Goal: Complete application form

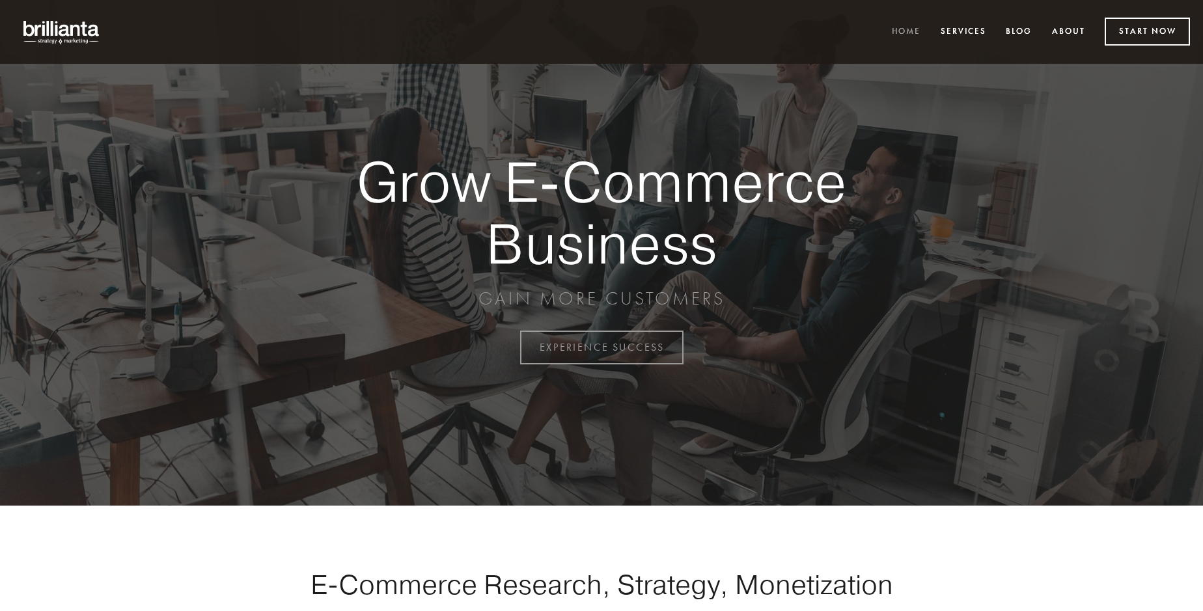
scroll to position [3412, 0]
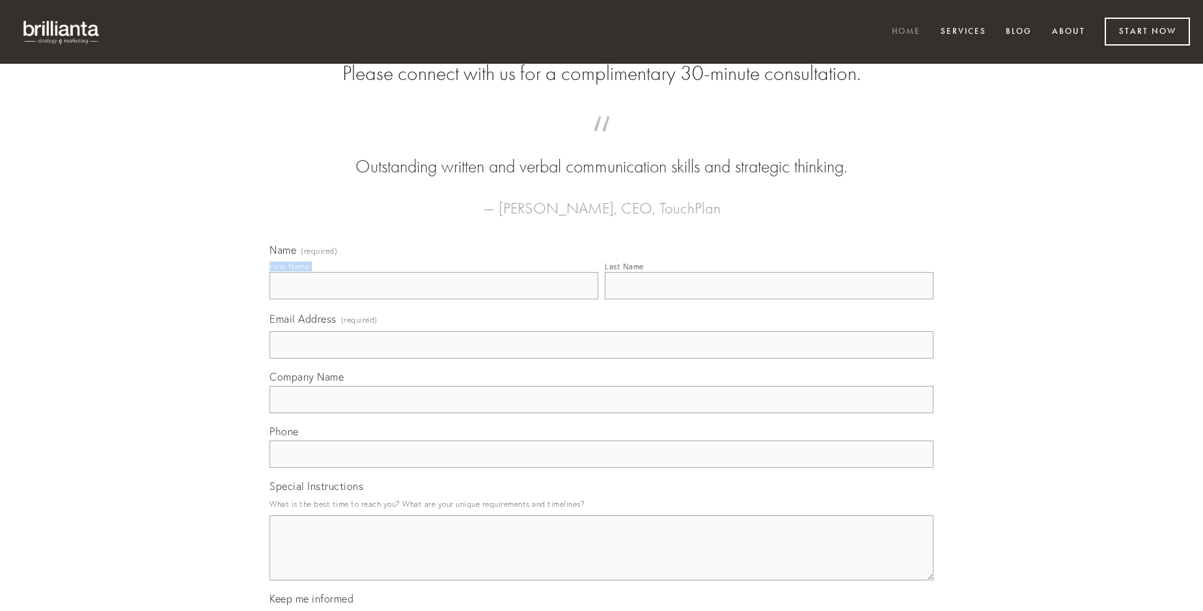
type input "Ms. [PERSON_NAME]"
click at [769, 299] on input "Last Name" at bounding box center [769, 285] width 329 height 27
type input "Ms. [PERSON_NAME]"
click at [602, 359] on input "Email Address (required)" at bounding box center [602, 344] width 664 height 27
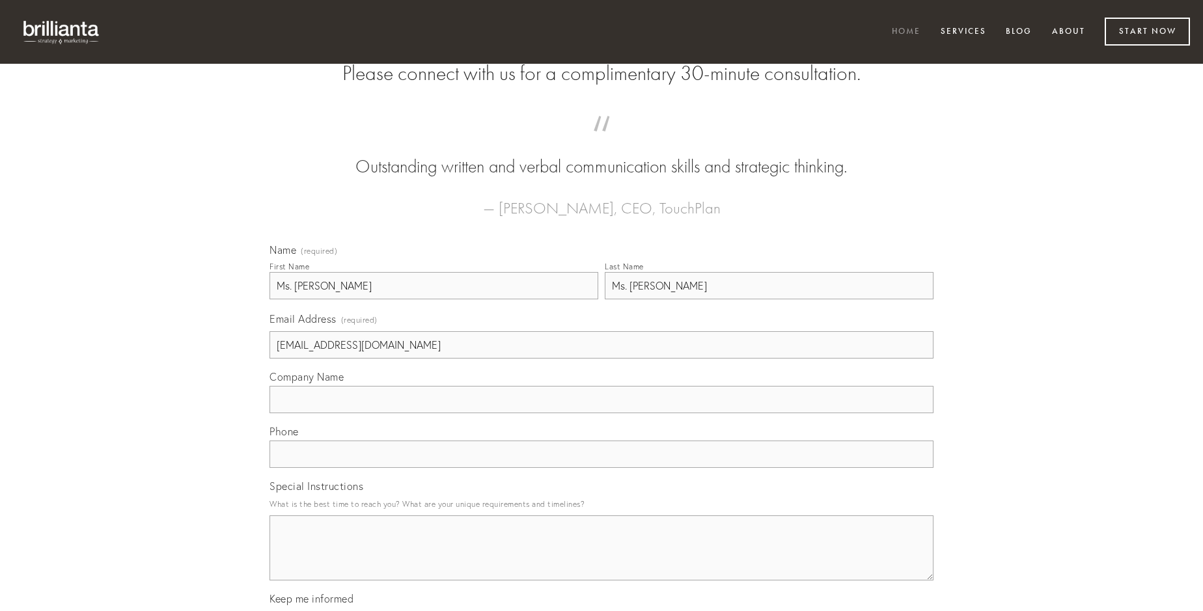
type input "[EMAIL_ADDRESS][DOMAIN_NAME]"
click at [602, 413] on input "Company Name" at bounding box center [602, 399] width 664 height 27
type input "candidus"
click at [602, 468] on input "text" at bounding box center [602, 454] width 664 height 27
click at [602, 560] on textarea "Special Instructions" at bounding box center [602, 548] width 664 height 65
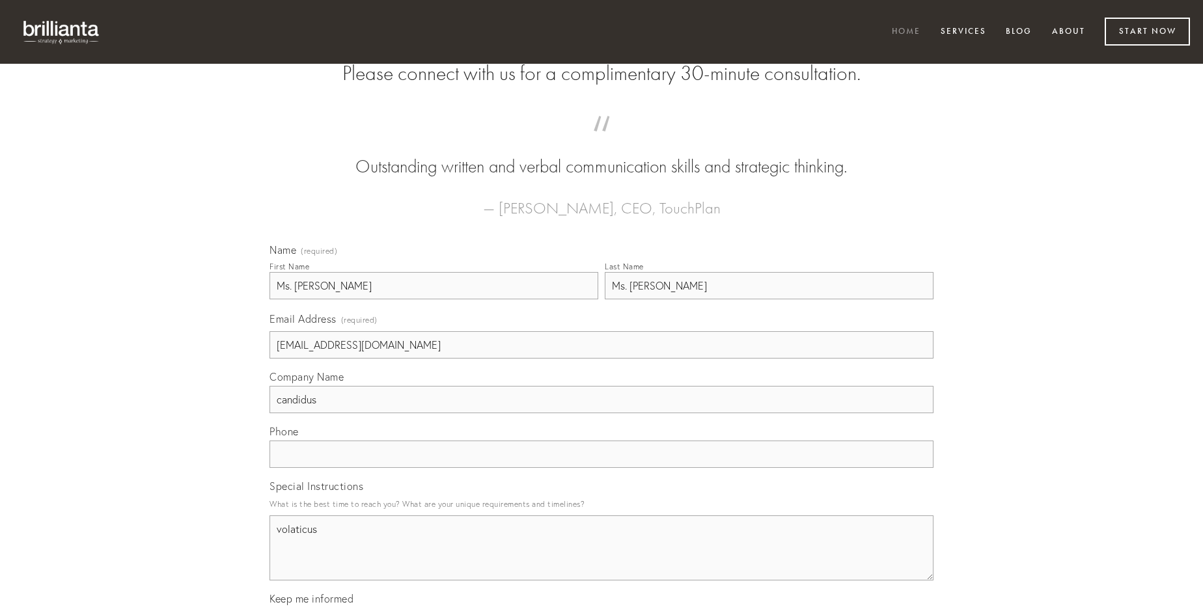
type textarea "volaticus"
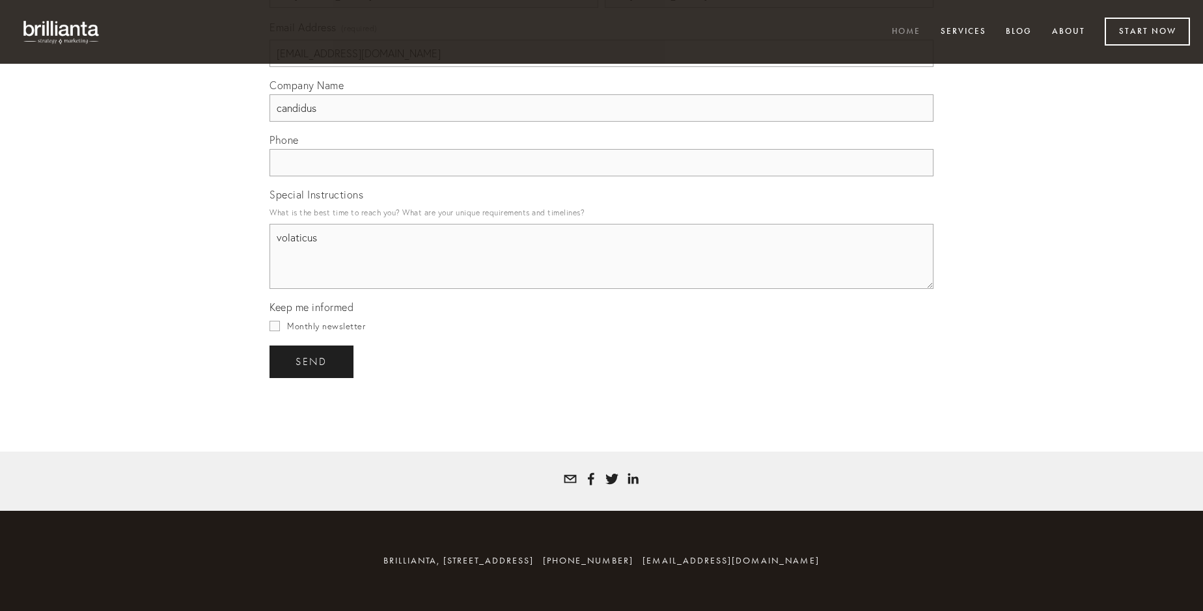
click at [312, 361] on span "send" at bounding box center [312, 362] width 32 height 12
